Goal: Information Seeking & Learning: Learn about a topic

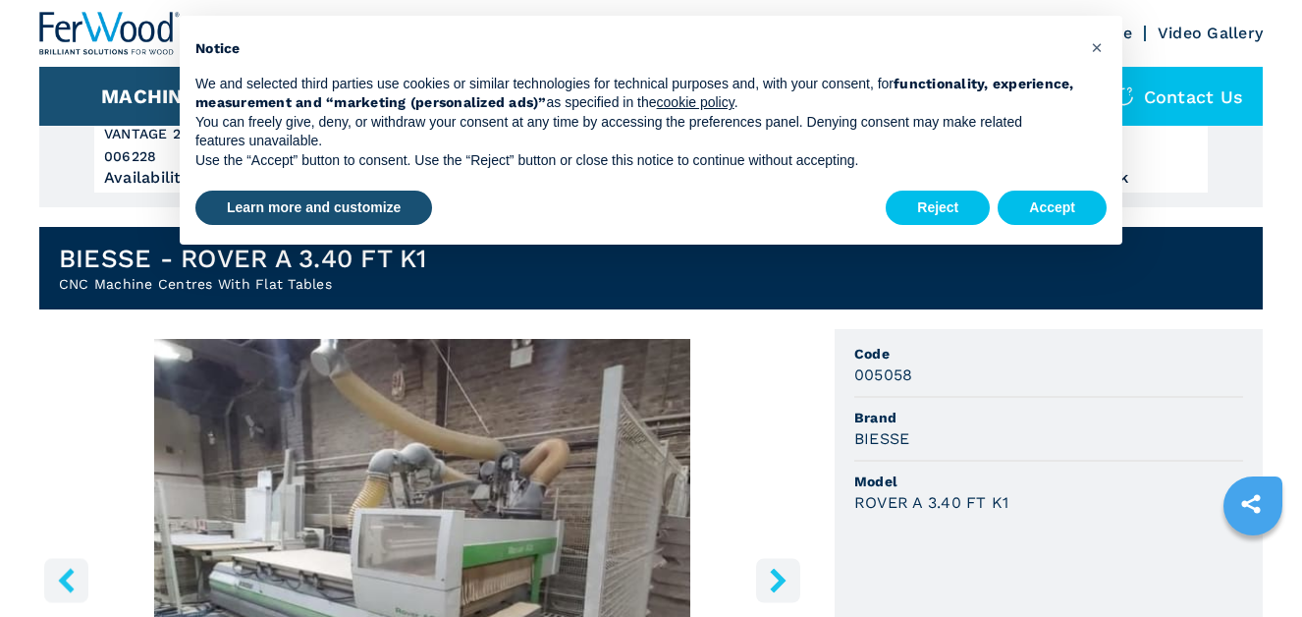
scroll to position [491, 0]
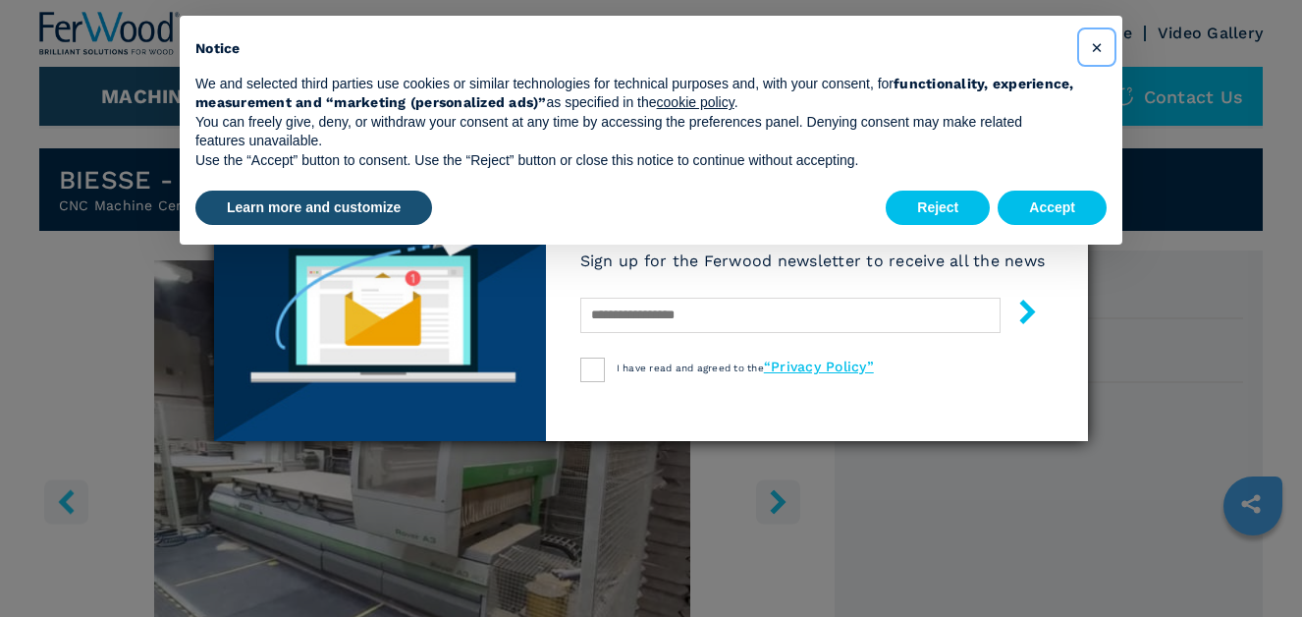
click at [1109, 46] on button "×" at bounding box center [1096, 46] width 31 height 31
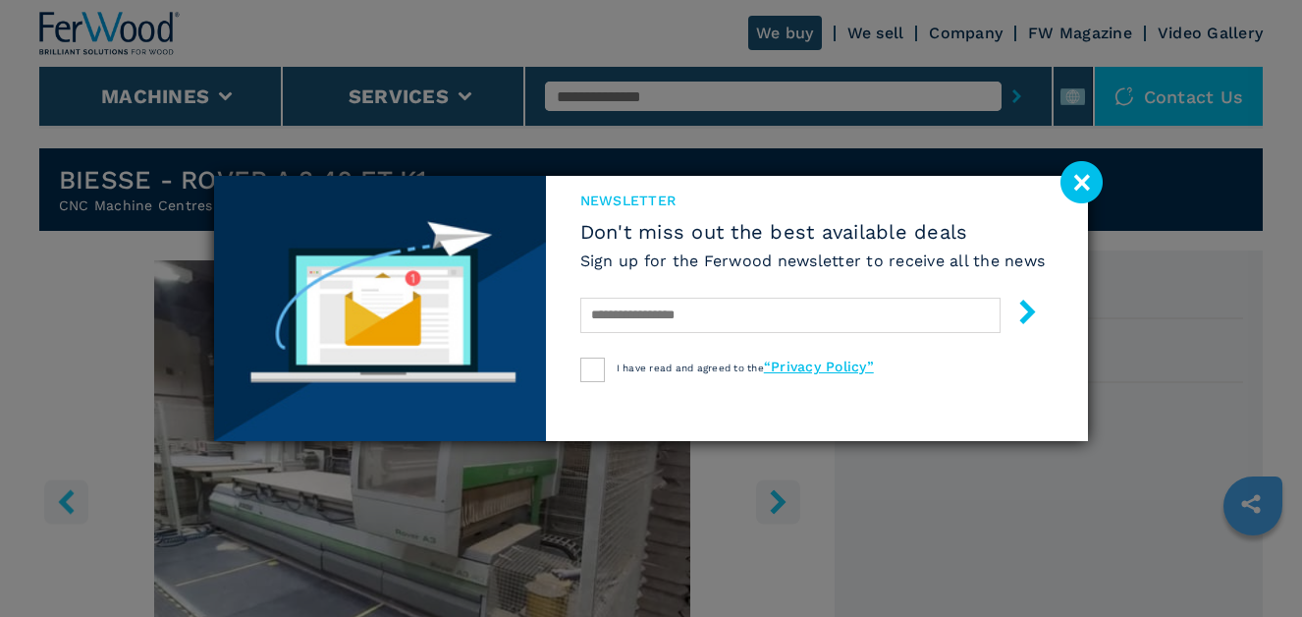
click at [1077, 184] on image at bounding box center [1082, 182] width 42 height 42
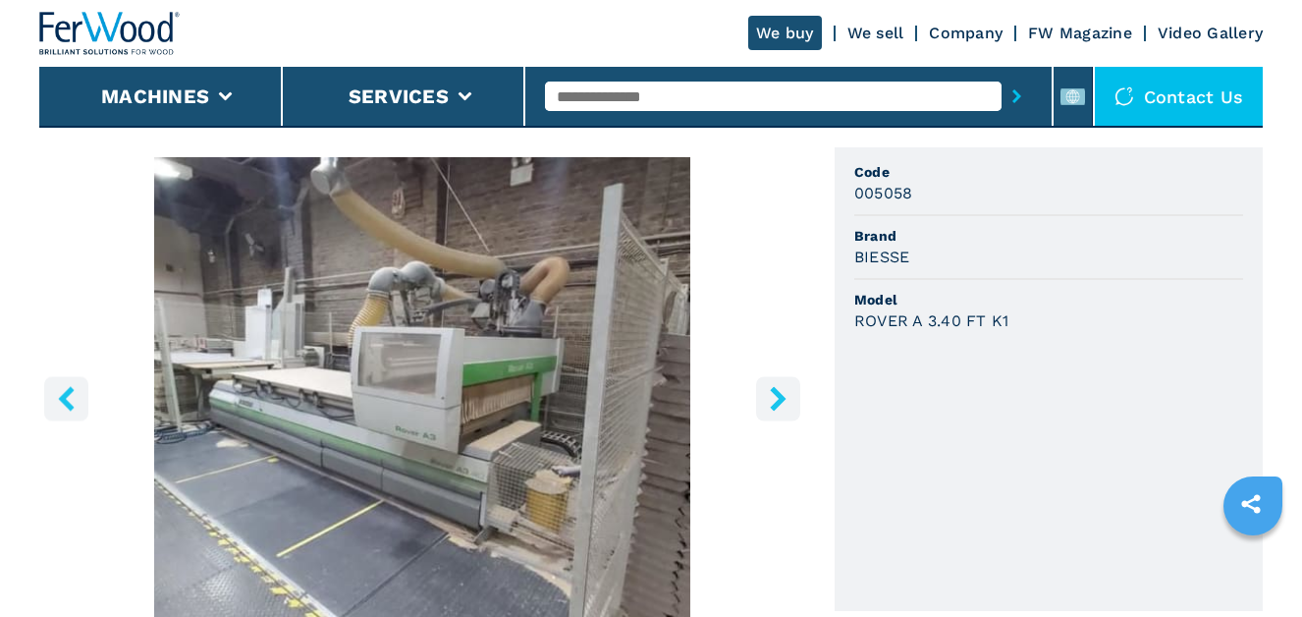
scroll to position [586, 0]
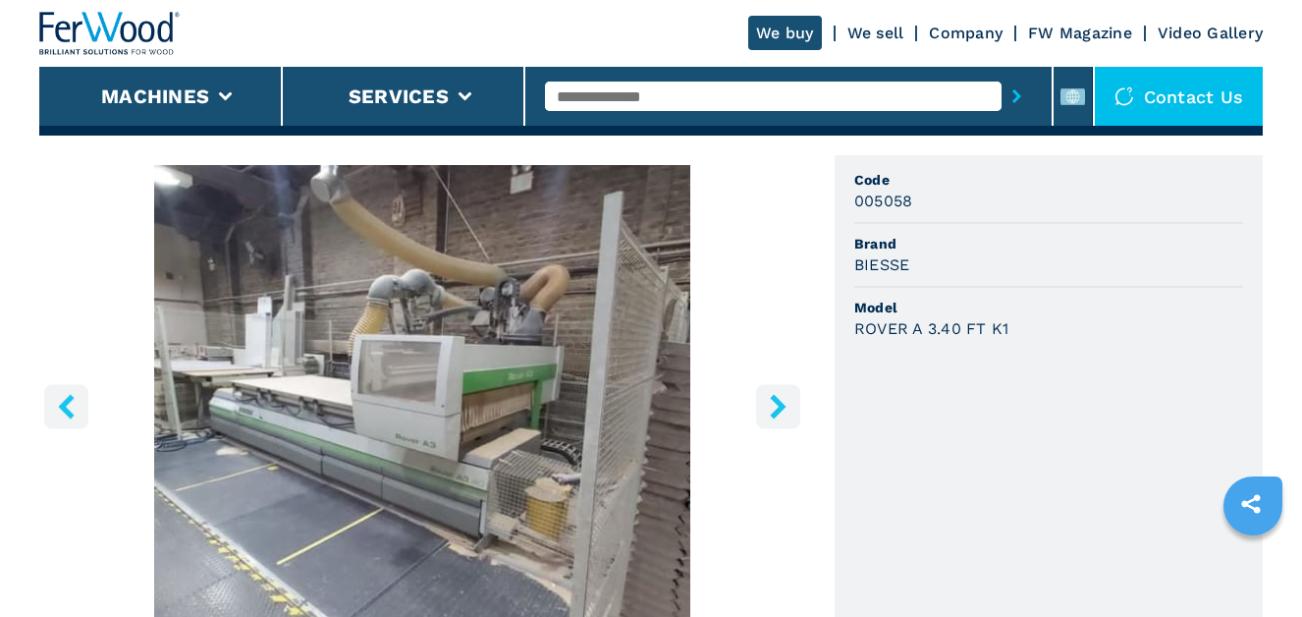
click at [789, 407] on icon "right-button" at bounding box center [778, 406] width 25 height 25
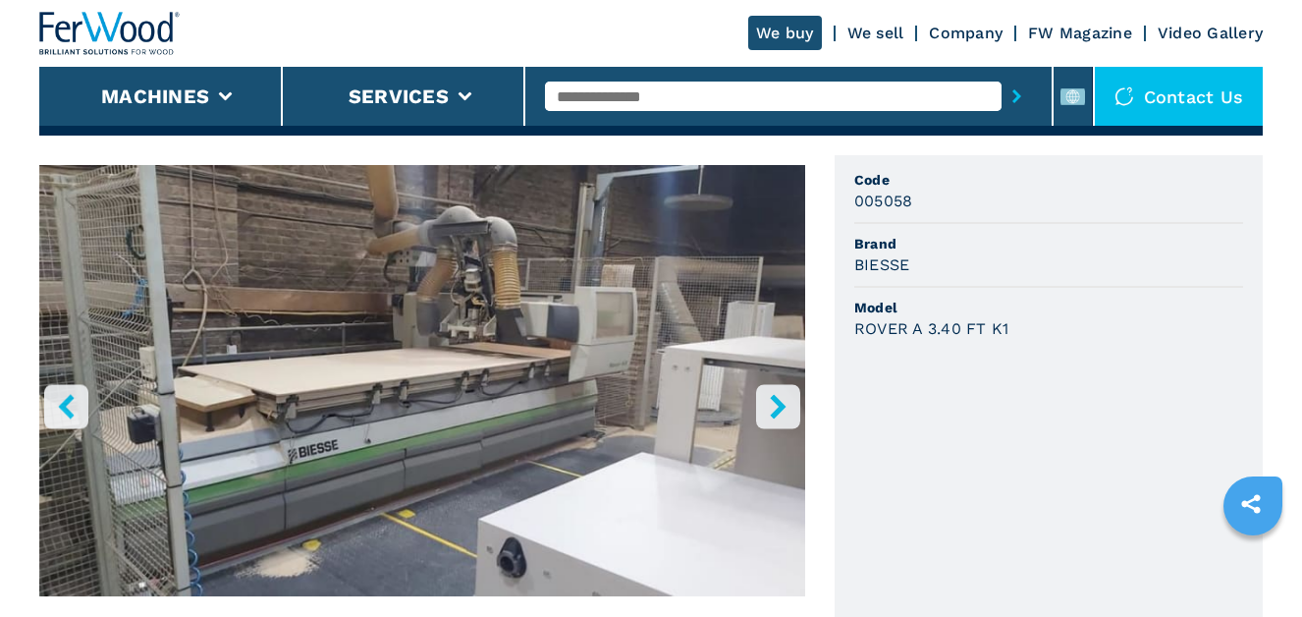
click at [789, 407] on icon "right-button" at bounding box center [778, 406] width 25 height 25
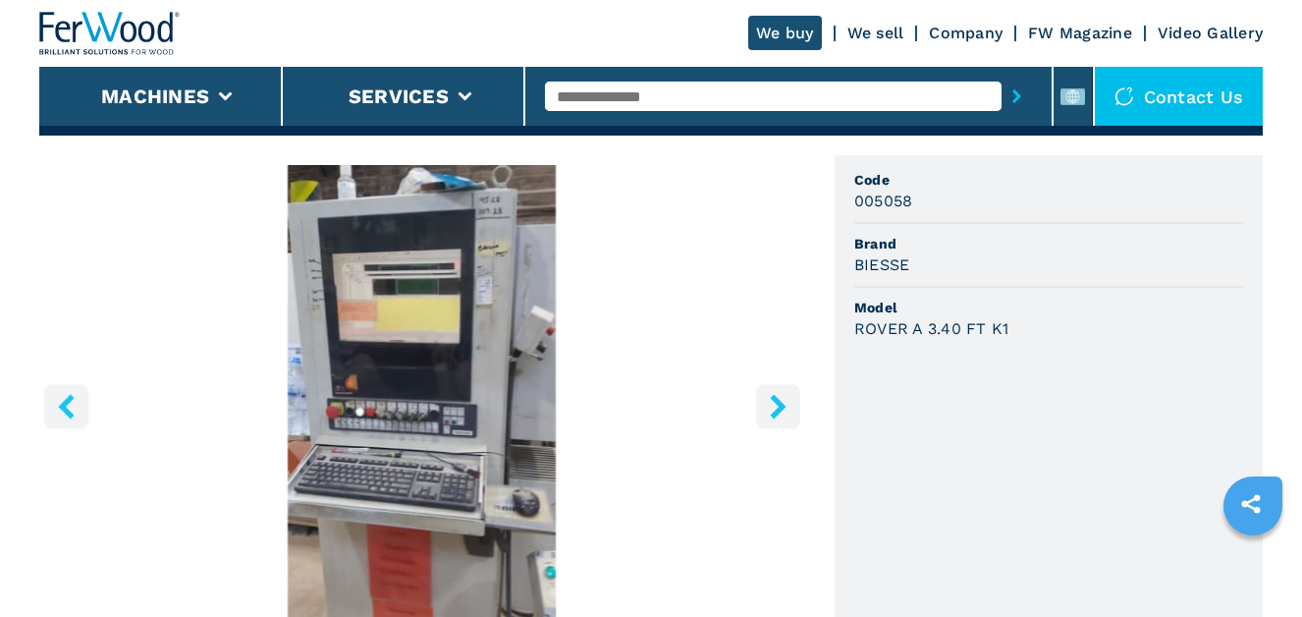
click at [789, 407] on icon "right-button" at bounding box center [778, 406] width 25 height 25
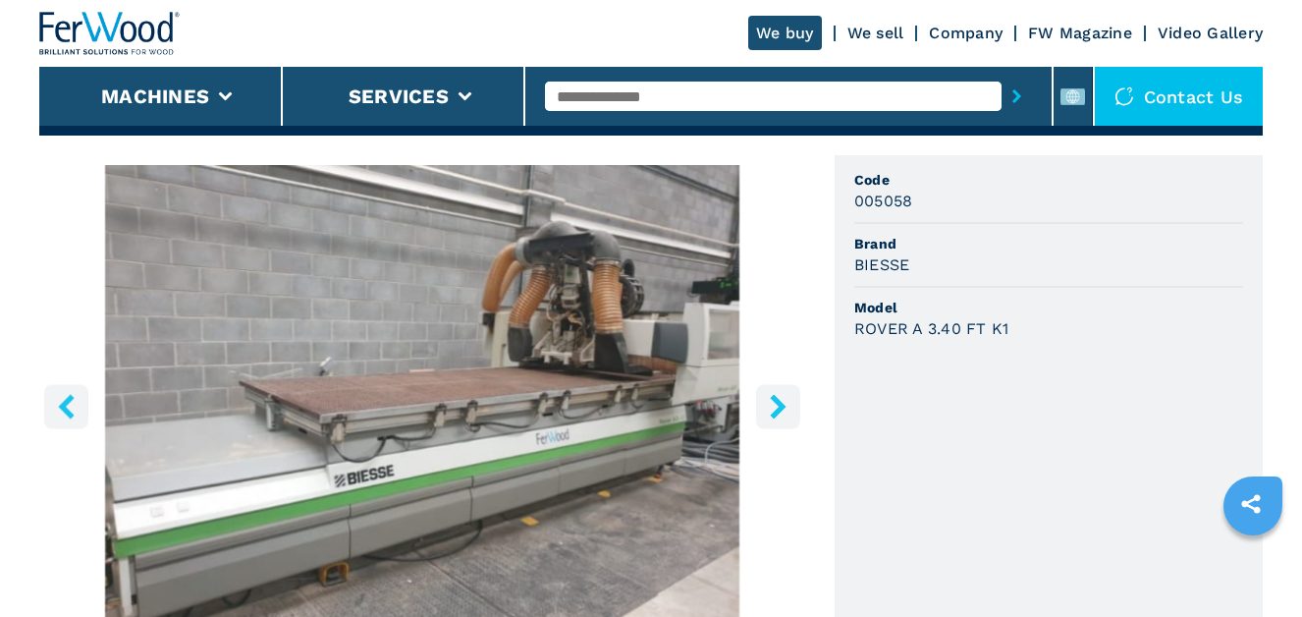
click at [789, 407] on icon "right-button" at bounding box center [778, 406] width 25 height 25
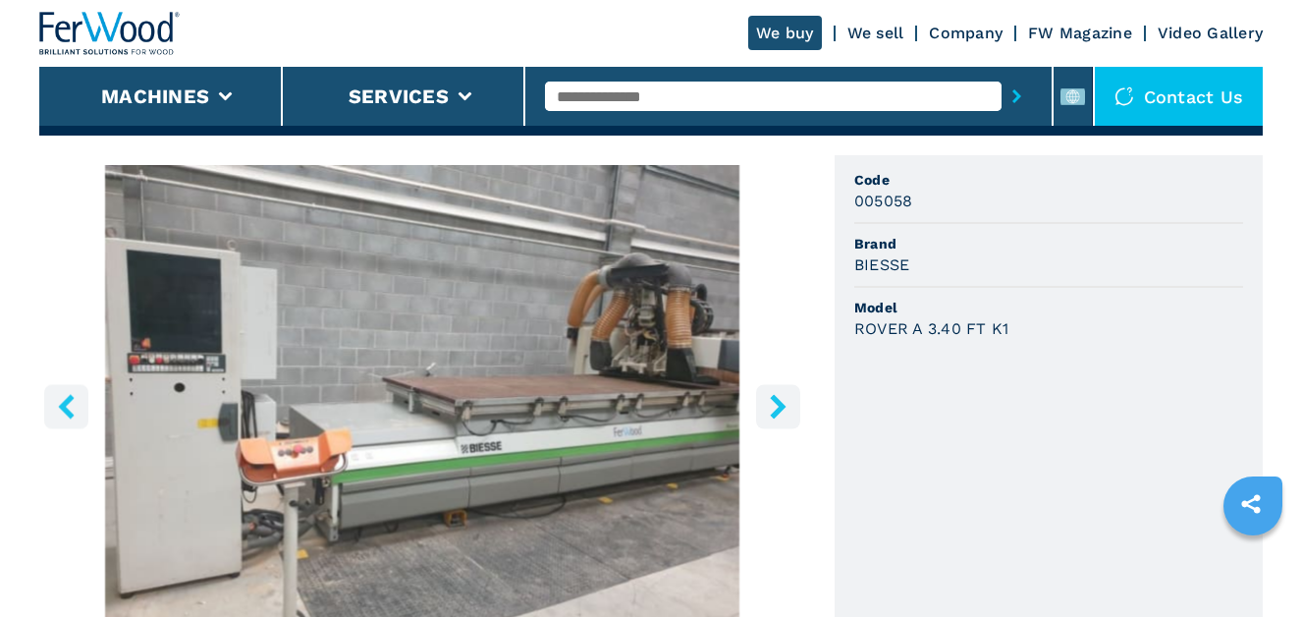
click at [789, 407] on icon "right-button" at bounding box center [778, 406] width 25 height 25
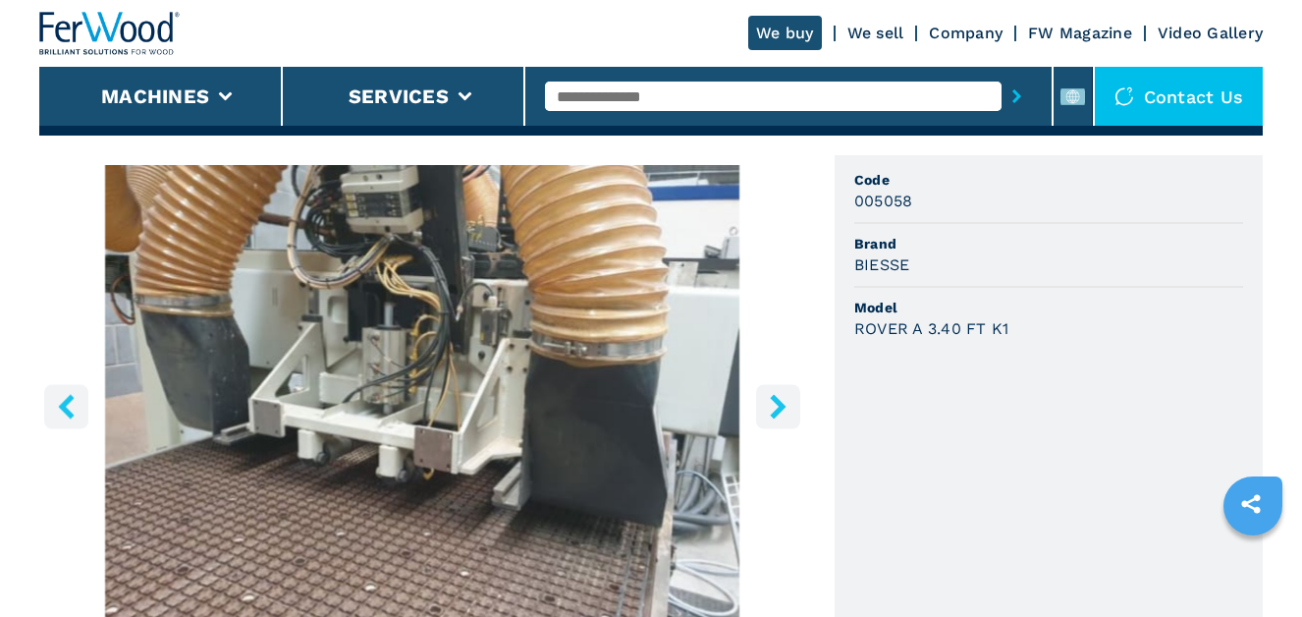
click at [789, 407] on icon "right-button" at bounding box center [778, 406] width 25 height 25
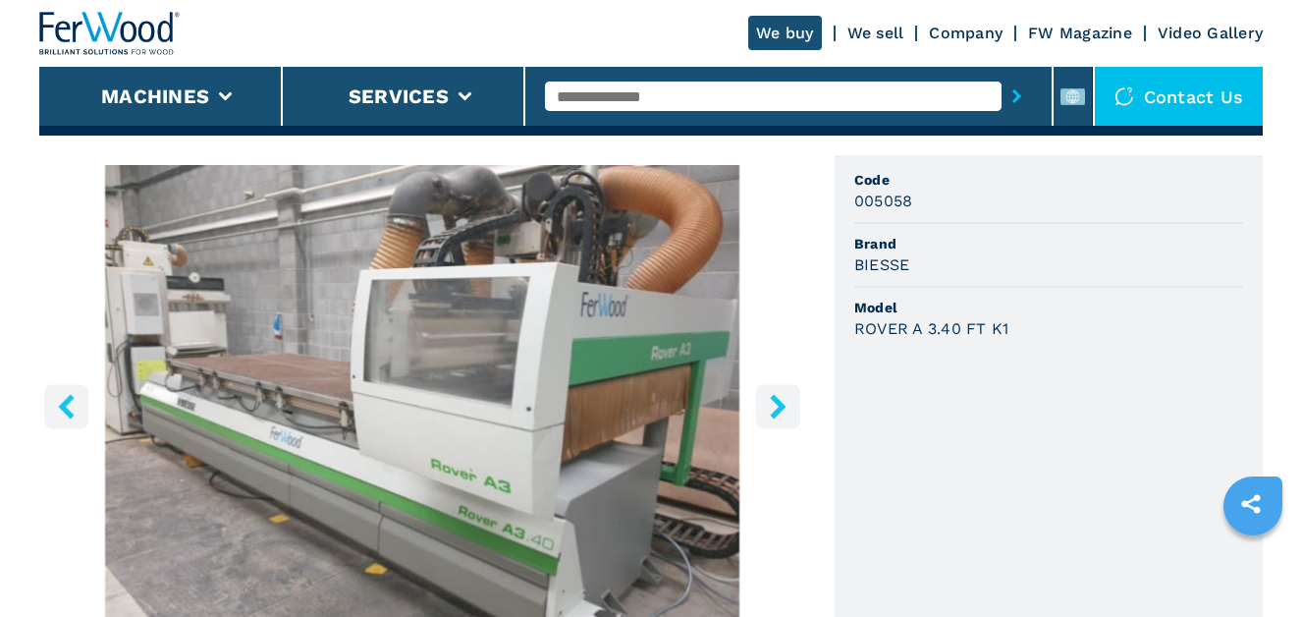
click at [787, 407] on icon "right-button" at bounding box center [778, 406] width 25 height 25
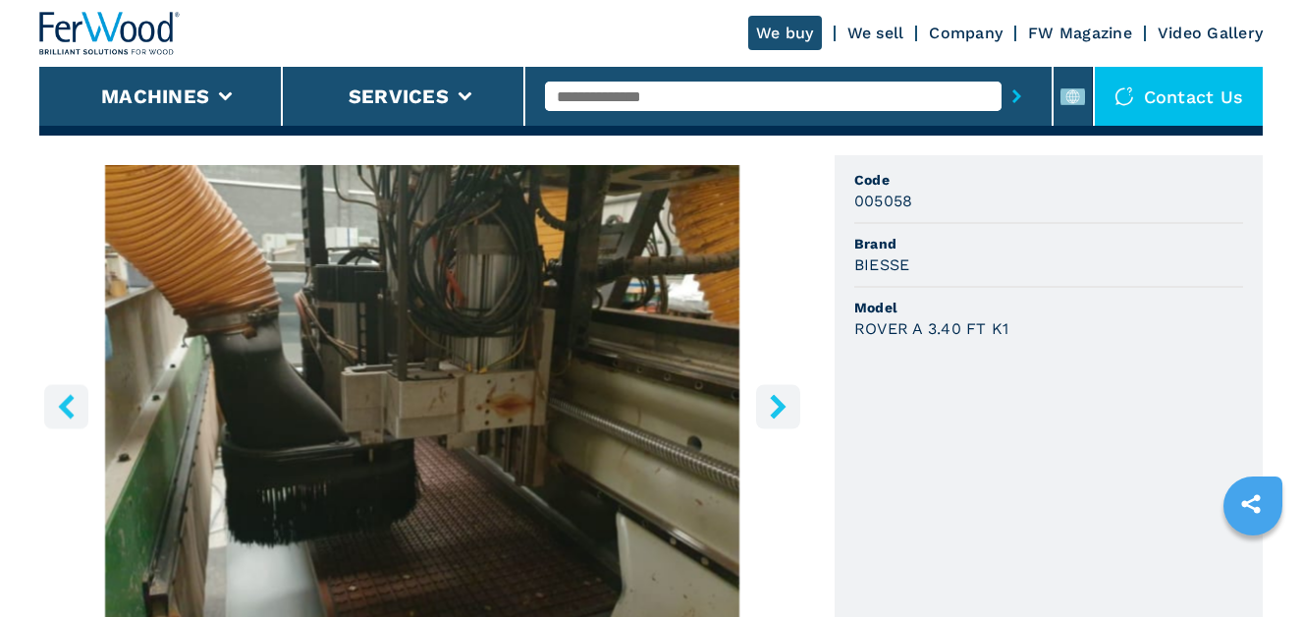
click at [787, 407] on icon "right-button" at bounding box center [778, 406] width 25 height 25
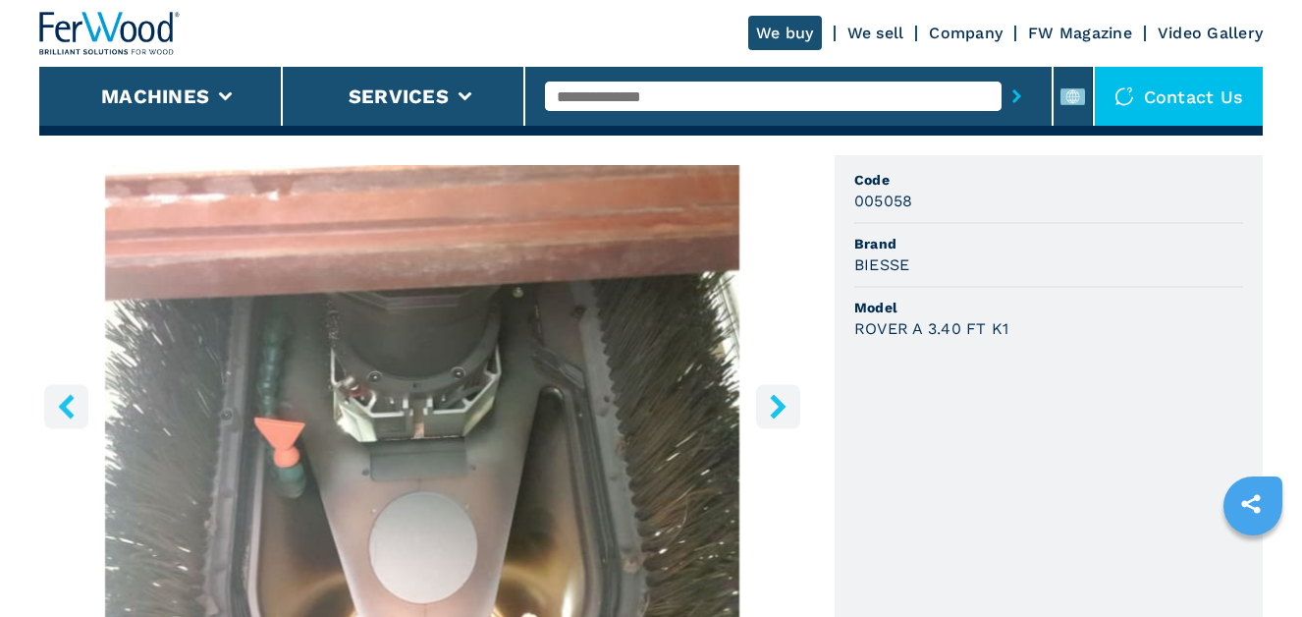
click at [787, 407] on icon "right-button" at bounding box center [778, 406] width 25 height 25
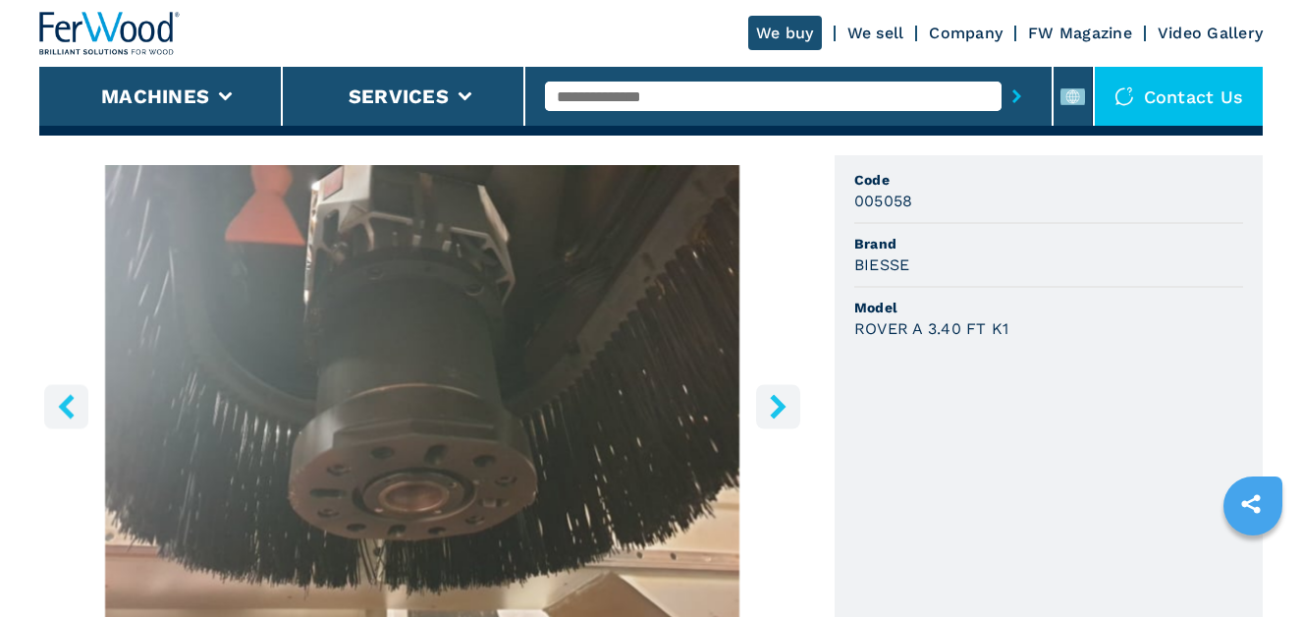
click at [787, 407] on icon "right-button" at bounding box center [778, 406] width 25 height 25
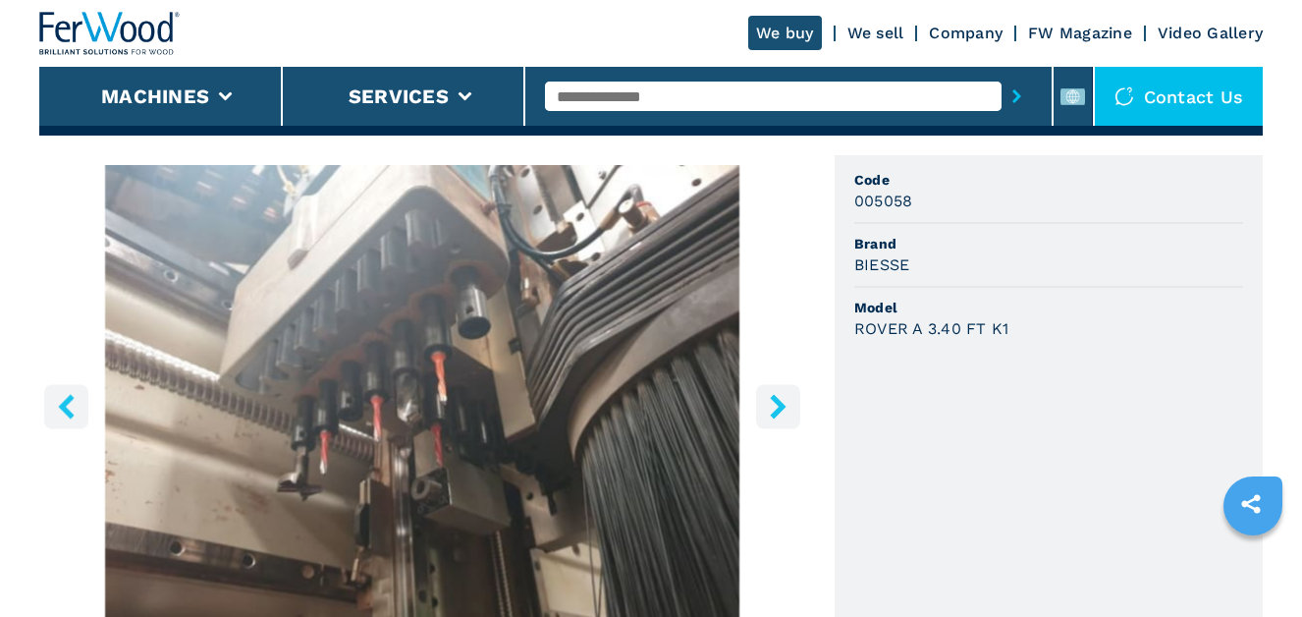
click at [787, 407] on icon "right-button" at bounding box center [778, 406] width 25 height 25
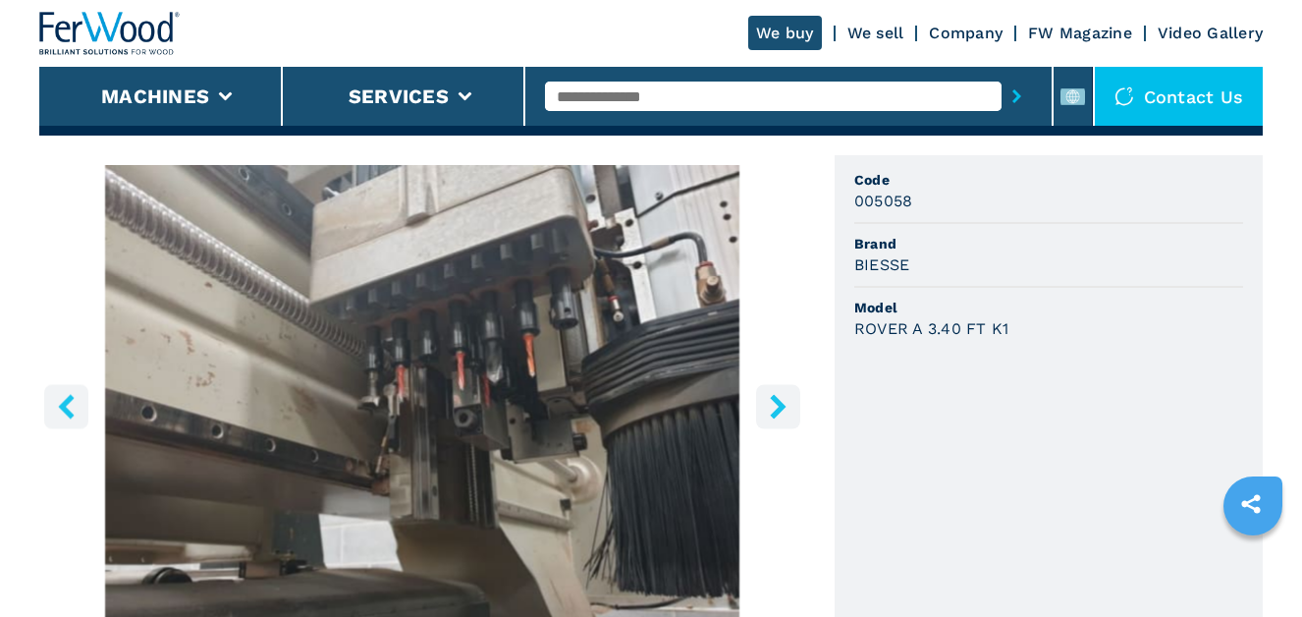
click at [787, 407] on icon "right-button" at bounding box center [778, 406] width 25 height 25
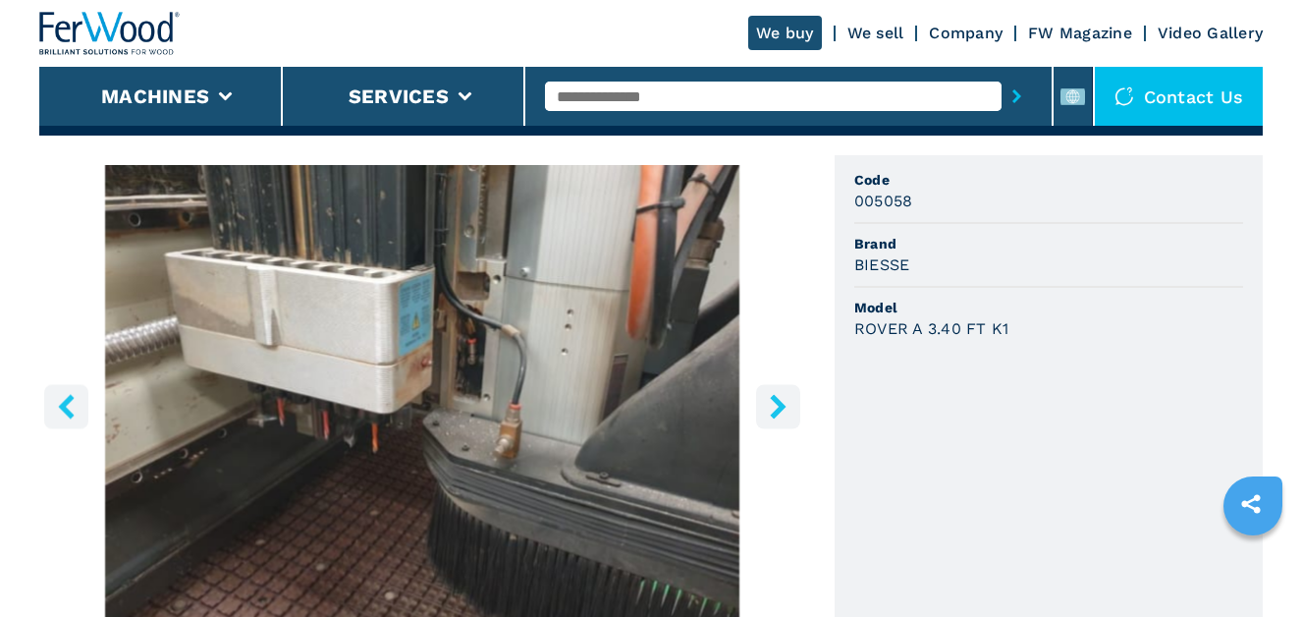
click at [787, 407] on icon "right-button" at bounding box center [778, 406] width 25 height 25
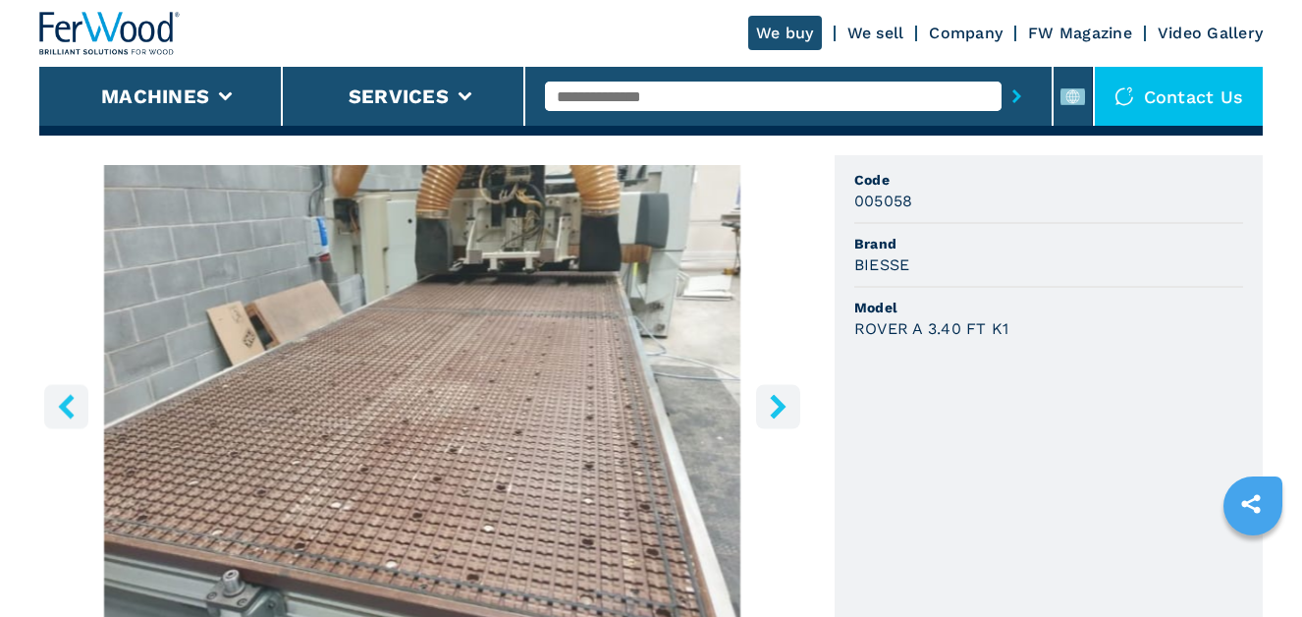
click at [787, 407] on icon "right-button" at bounding box center [778, 406] width 25 height 25
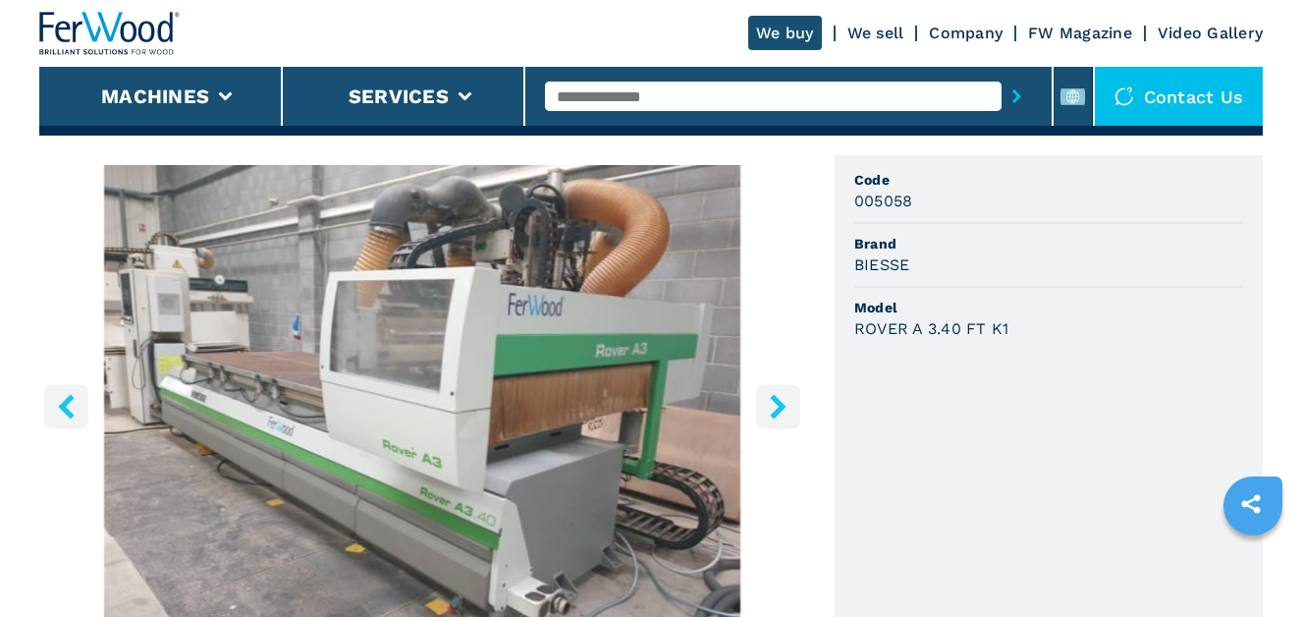
click at [787, 407] on icon "right-button" at bounding box center [778, 406] width 25 height 25
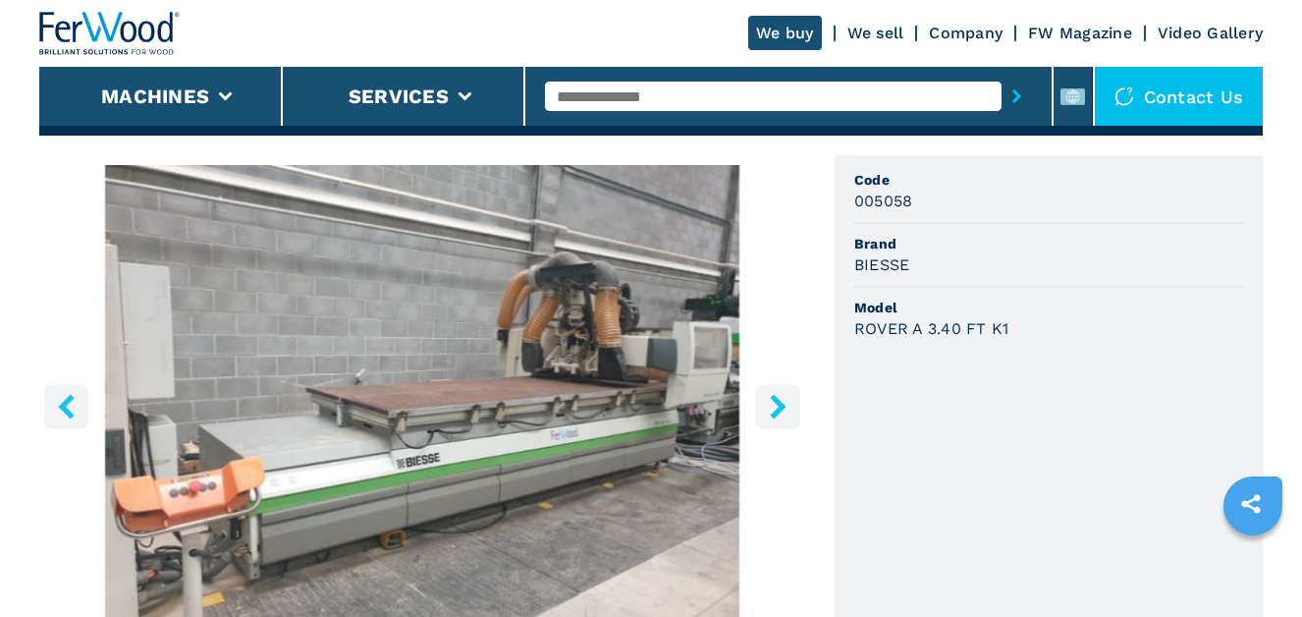
click at [787, 407] on icon "right-button" at bounding box center [778, 406] width 25 height 25
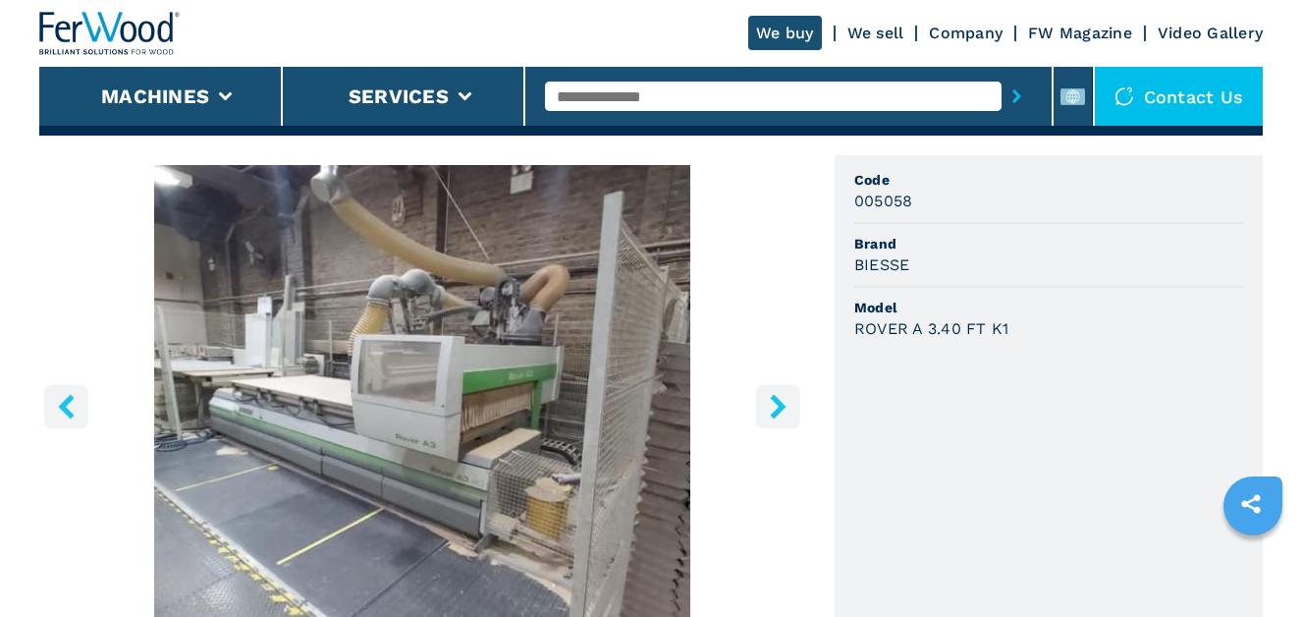
click at [787, 407] on icon "right-button" at bounding box center [778, 406] width 25 height 25
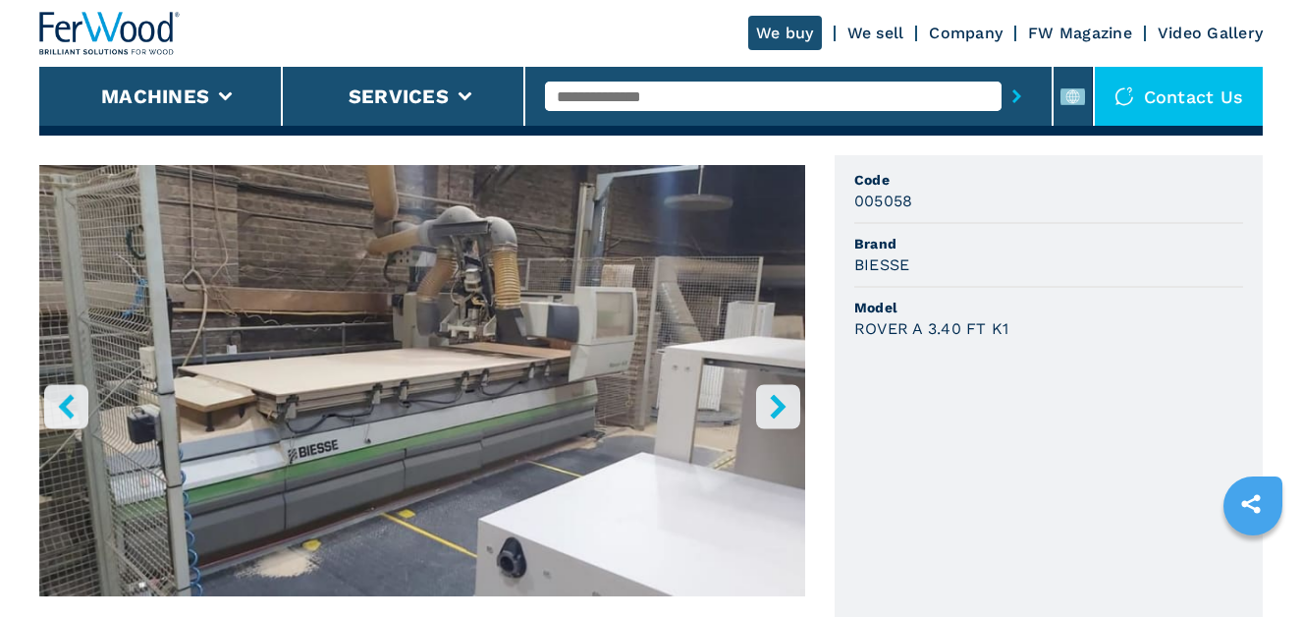
click at [787, 407] on icon "right-button" at bounding box center [778, 406] width 25 height 25
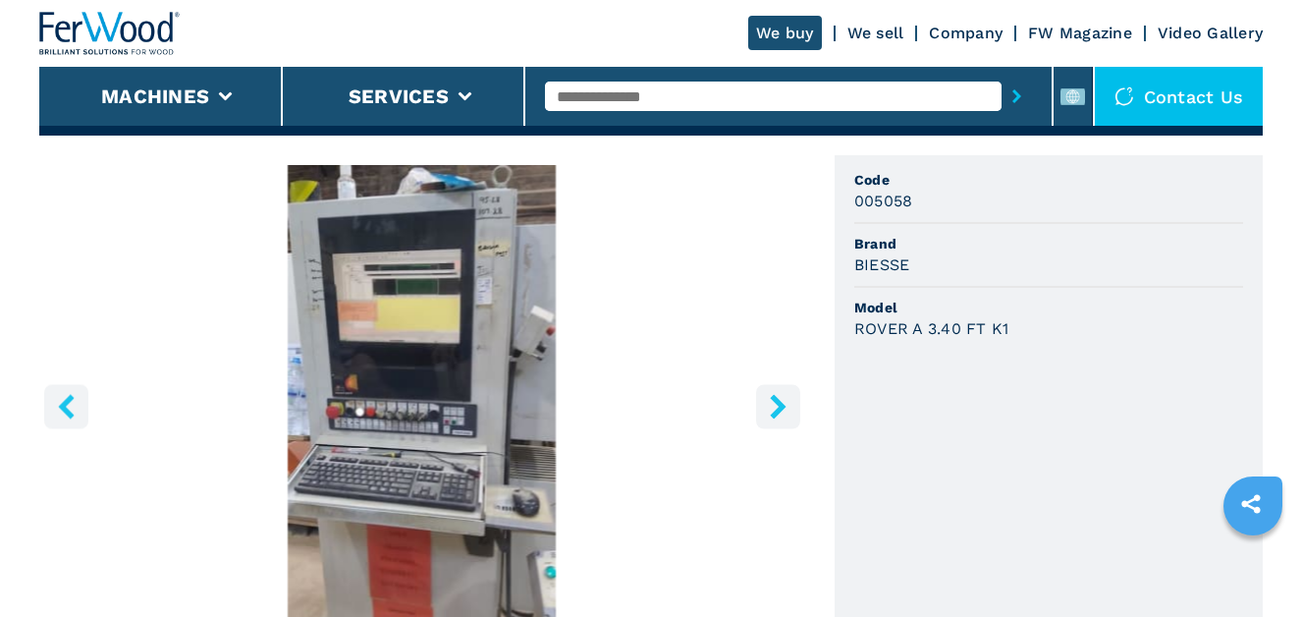
click at [787, 407] on icon "right-button" at bounding box center [778, 406] width 25 height 25
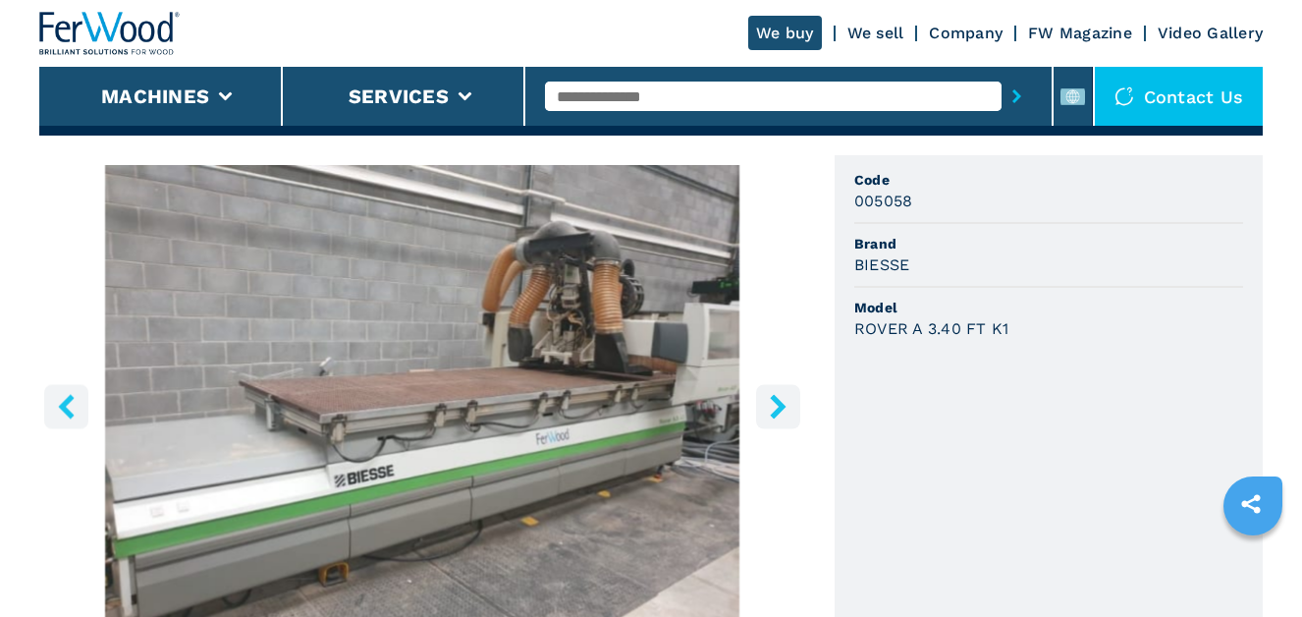
click at [787, 407] on icon "right-button" at bounding box center [778, 406] width 25 height 25
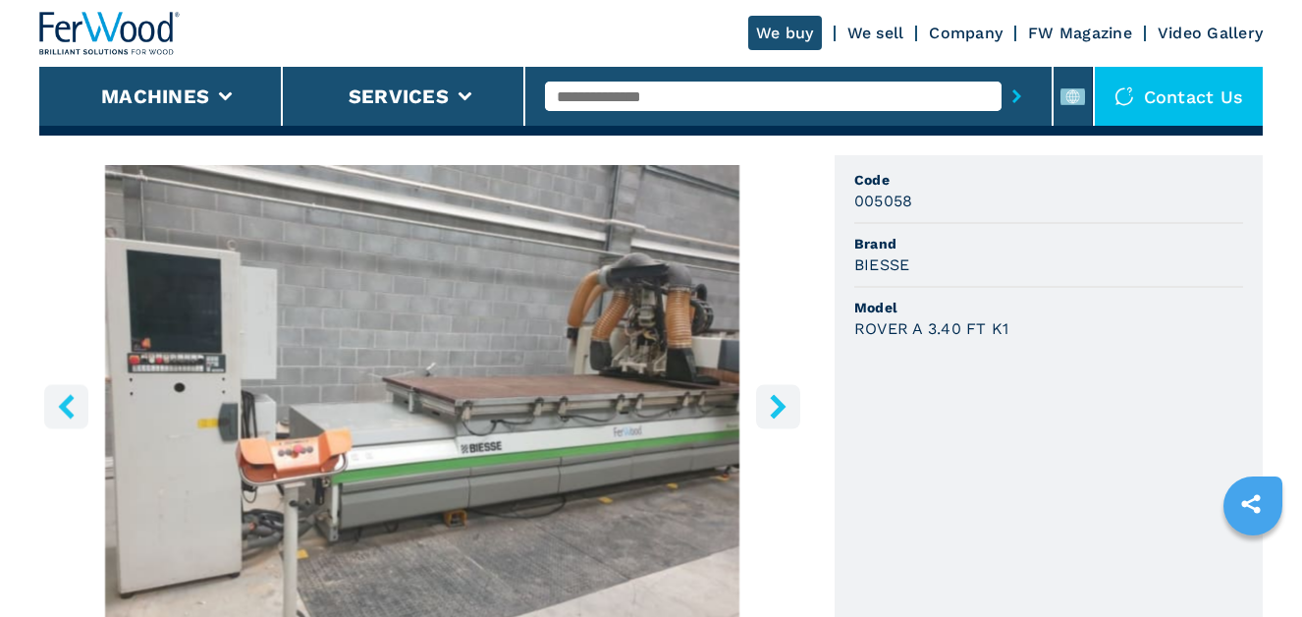
click at [787, 407] on icon "right-button" at bounding box center [778, 406] width 25 height 25
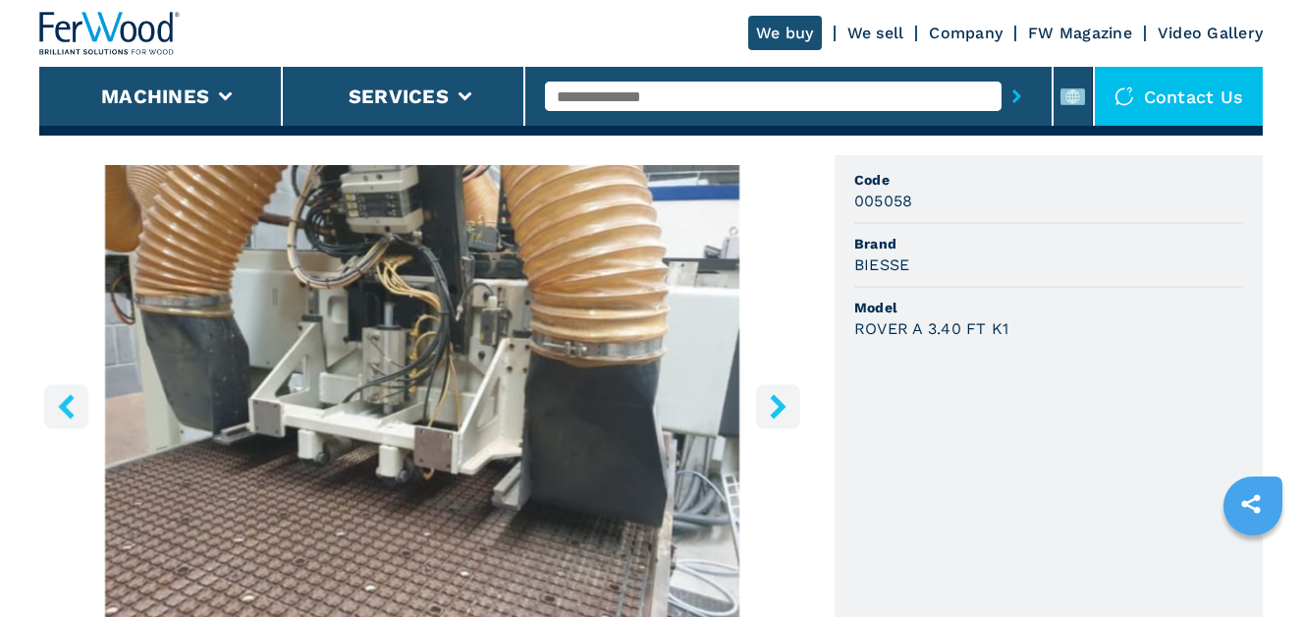
click at [787, 407] on icon "right-button" at bounding box center [778, 406] width 25 height 25
